Goal: Navigation & Orientation: Find specific page/section

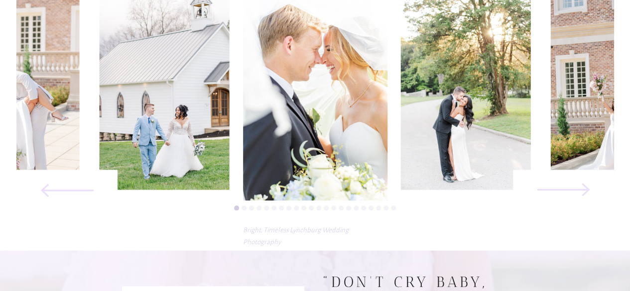
scroll to position [494, 0]
click at [582, 191] on icon at bounding box center [564, 190] width 134 height 69
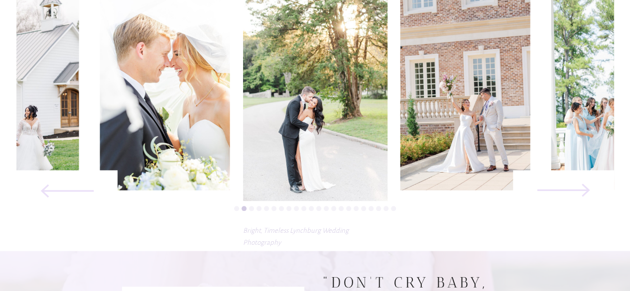
click at [582, 191] on icon at bounding box center [564, 190] width 134 height 69
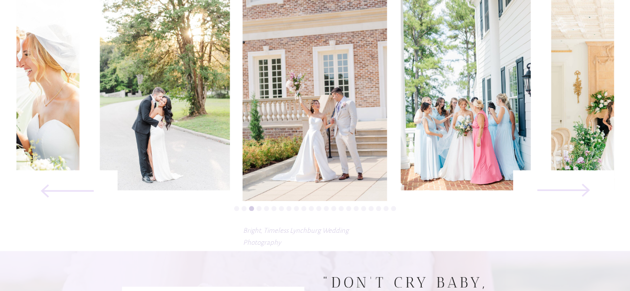
click at [582, 191] on icon at bounding box center [564, 190] width 134 height 69
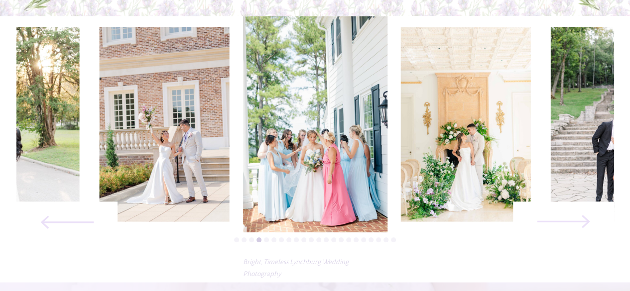
scroll to position [463, 0]
click at [571, 214] on icon at bounding box center [564, 221] width 134 height 69
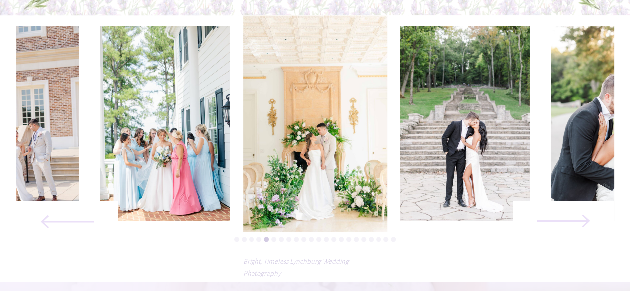
drag, startPoint x: 571, startPoint y: 214, endPoint x: 582, endPoint y: 223, distance: 14.5
click at [582, 223] on icon at bounding box center [564, 221] width 134 height 69
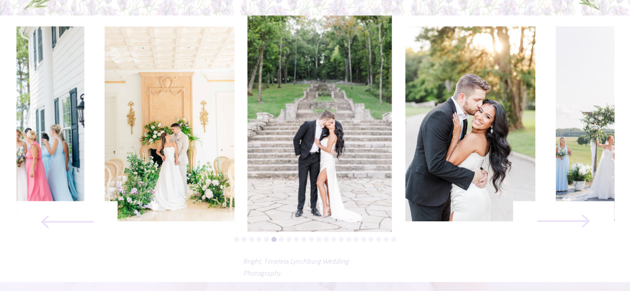
click at [582, 223] on icon at bounding box center [564, 221] width 134 height 69
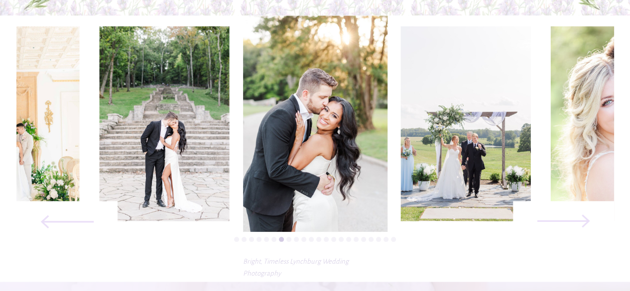
drag, startPoint x: 582, startPoint y: 223, endPoint x: 528, endPoint y: 253, distance: 61.3
click at [528, 253] on icon at bounding box center [564, 221] width 134 height 69
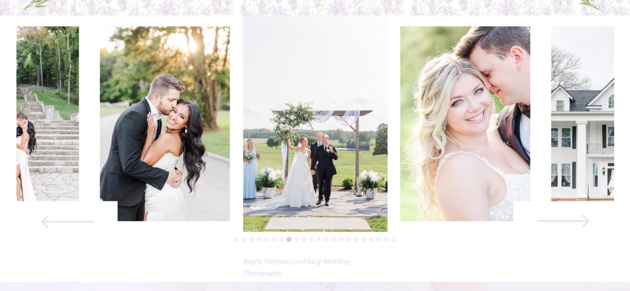
click at [551, 226] on icon at bounding box center [564, 221] width 134 height 69
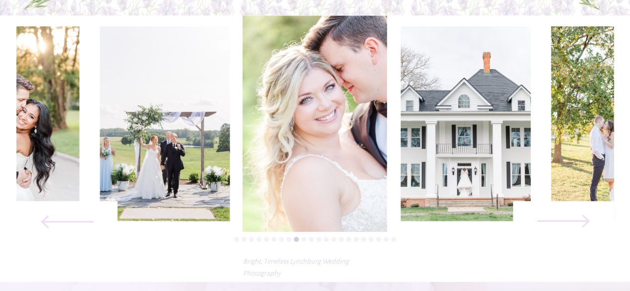
click at [551, 226] on icon at bounding box center [564, 221] width 134 height 69
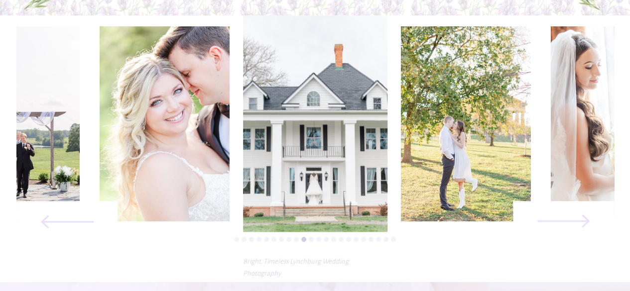
click at [551, 226] on icon at bounding box center [564, 221] width 134 height 69
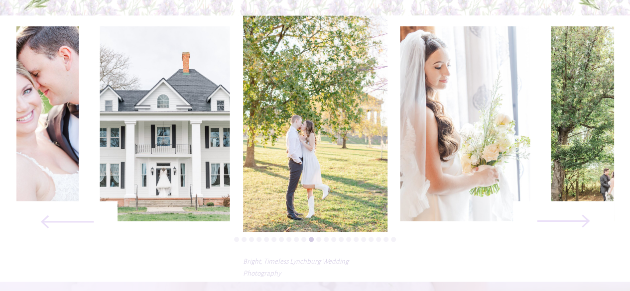
click at [551, 226] on icon at bounding box center [564, 221] width 134 height 69
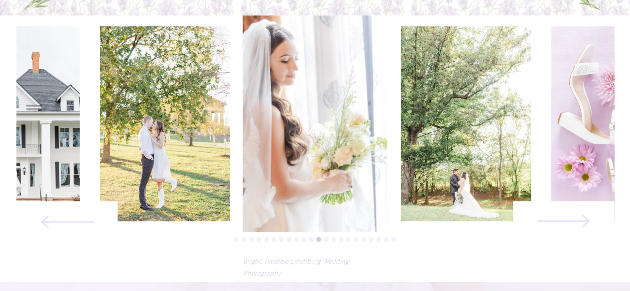
click at [572, 229] on icon at bounding box center [564, 221] width 134 height 69
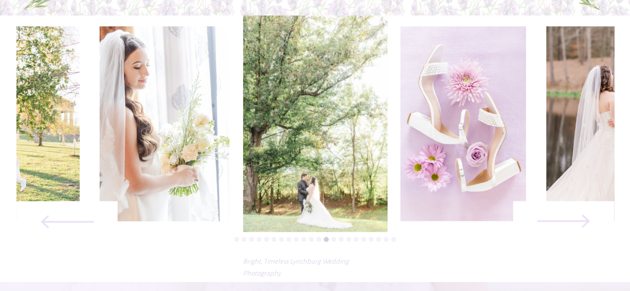
click at [572, 229] on icon at bounding box center [564, 221] width 134 height 69
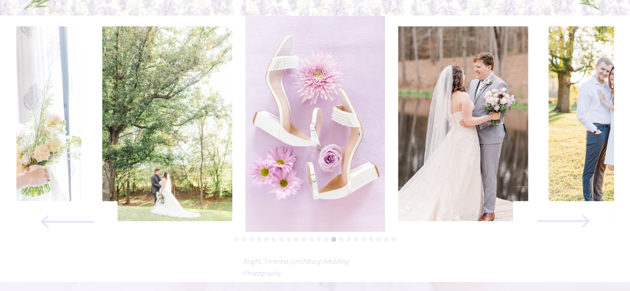
click at [572, 229] on icon at bounding box center [564, 221] width 134 height 69
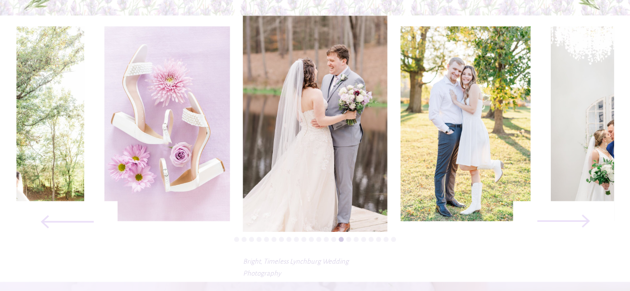
click at [572, 229] on icon at bounding box center [564, 221] width 134 height 69
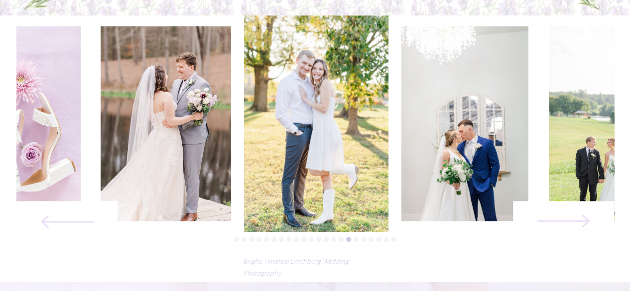
click at [573, 229] on icon at bounding box center [564, 221] width 134 height 69
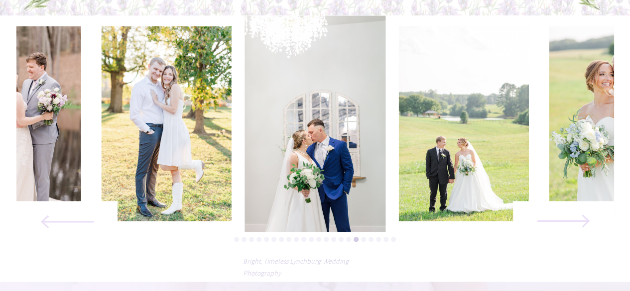
click at [573, 229] on icon at bounding box center [564, 221] width 134 height 69
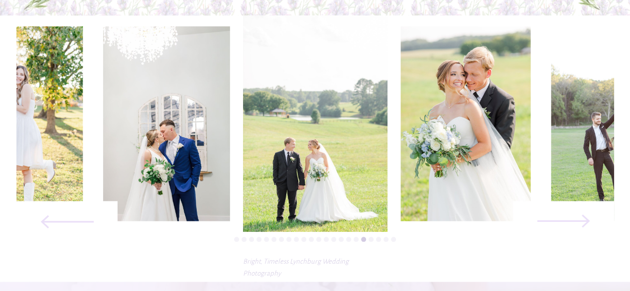
click at [586, 222] on icon at bounding box center [564, 221] width 134 height 69
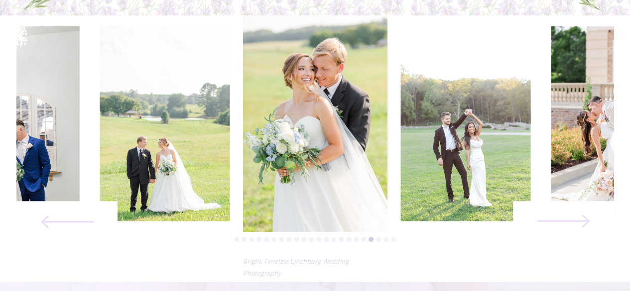
click at [586, 222] on icon at bounding box center [564, 221] width 134 height 69
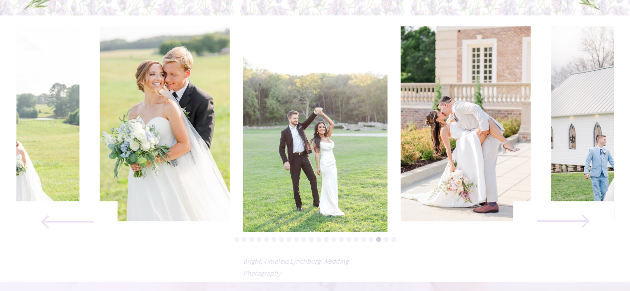
click at [586, 222] on icon at bounding box center [564, 221] width 134 height 69
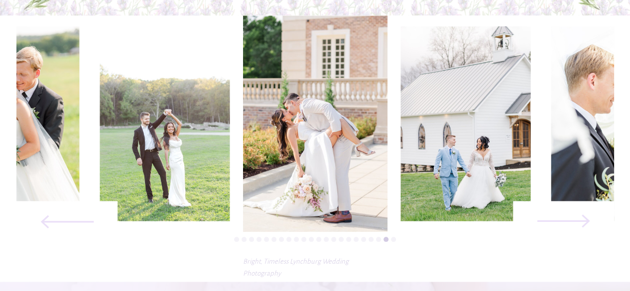
click at [586, 222] on icon at bounding box center [564, 221] width 134 height 69
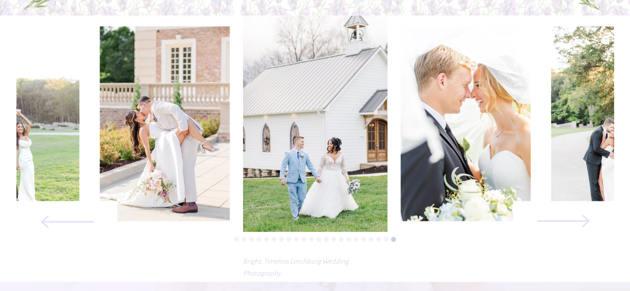
click at [586, 222] on icon at bounding box center [564, 221] width 134 height 69
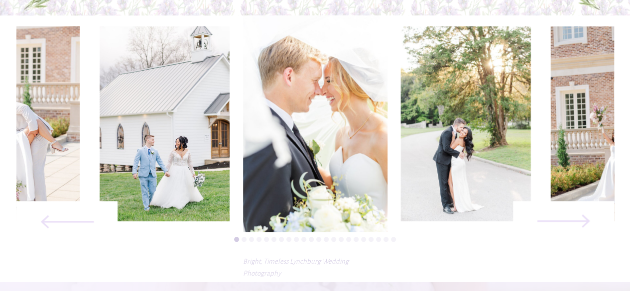
click at [586, 222] on icon at bounding box center [564, 221] width 134 height 69
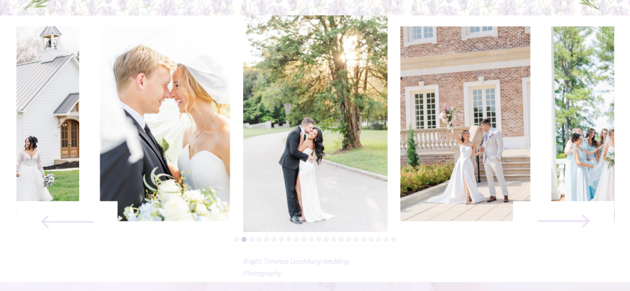
click at [586, 222] on icon at bounding box center [564, 221] width 134 height 69
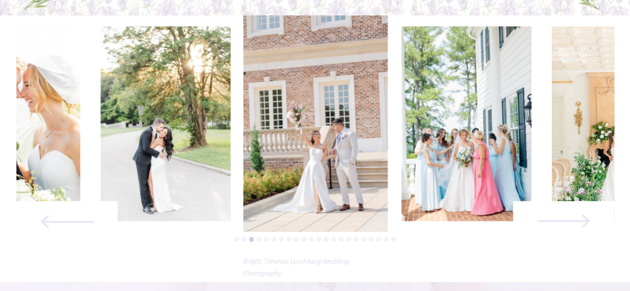
click at [586, 222] on icon at bounding box center [564, 221] width 134 height 69
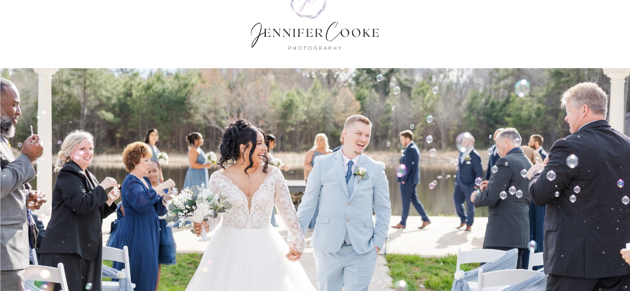
scroll to position [0, 0]
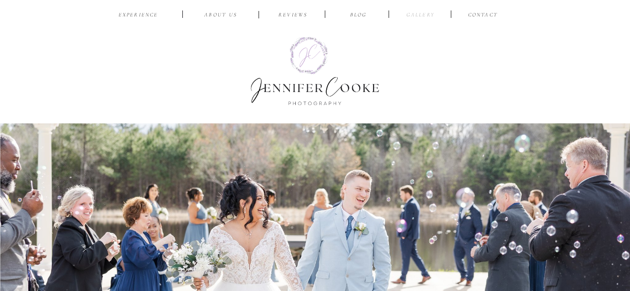
click at [419, 13] on nav "Gallery" at bounding box center [420, 15] width 33 height 9
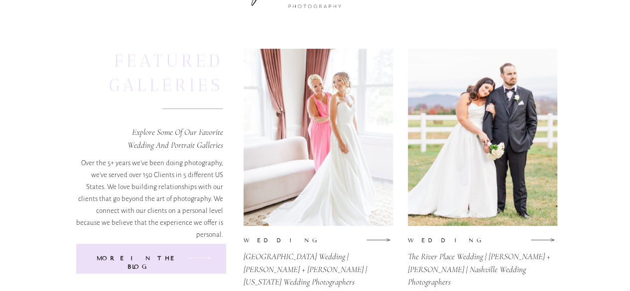
scroll to position [76, 0]
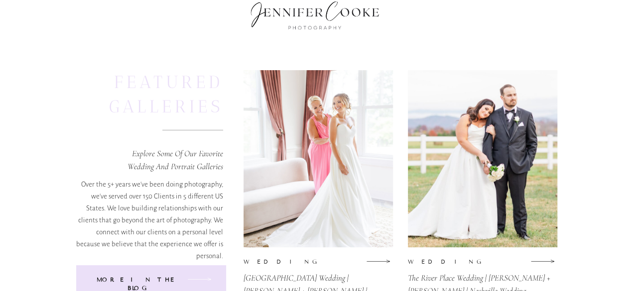
click at [484, 197] on div at bounding box center [482, 158] width 149 height 177
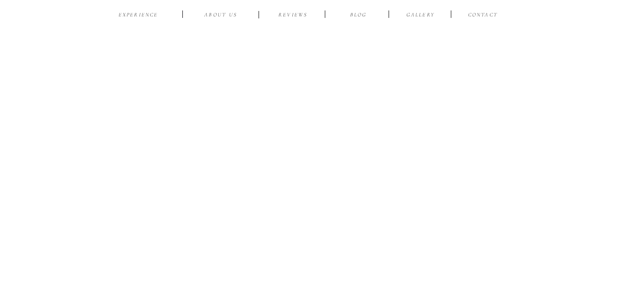
scroll to position [3932, 0]
